Goal: Transaction & Acquisition: Book appointment/travel/reservation

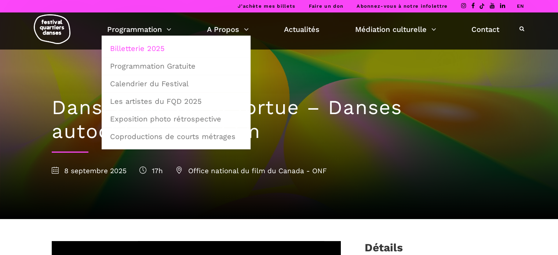
click at [143, 47] on link "Billetterie 2025" at bounding box center [176, 48] width 141 height 17
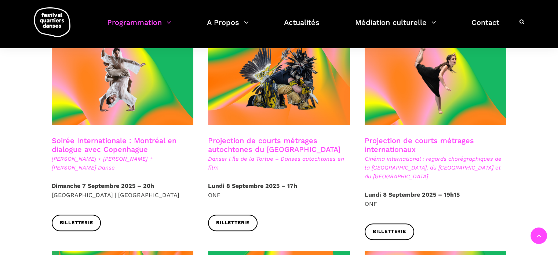
scroll to position [416, 0]
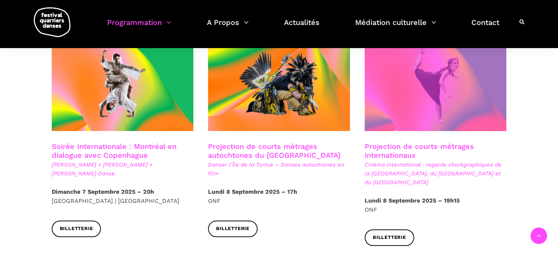
click at [417, 107] on span at bounding box center [436, 83] width 142 height 95
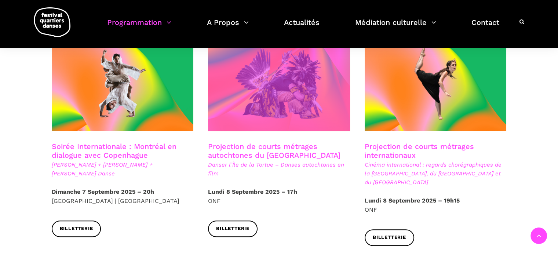
click at [306, 111] on span at bounding box center [279, 83] width 142 height 95
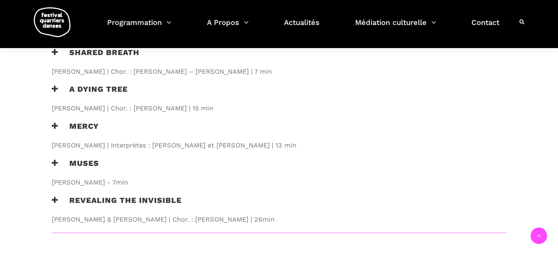
scroll to position [891, 0]
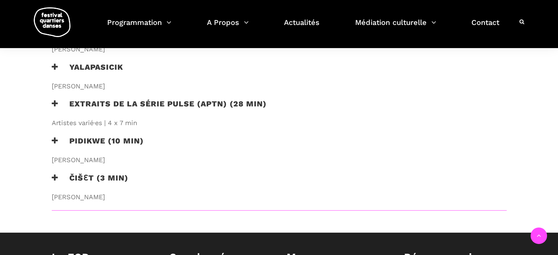
scroll to position [552, 0]
click at [87, 142] on h3 "Pidikwe (10 min)" at bounding box center [98, 145] width 92 height 18
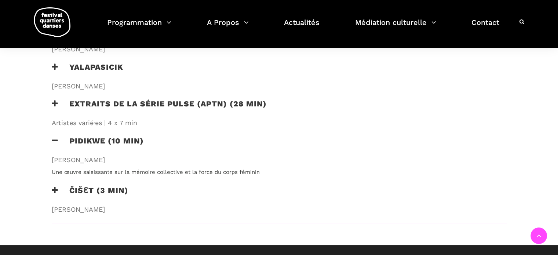
click at [87, 142] on h3 "Pidikwe (10 min)" at bounding box center [98, 145] width 92 height 18
